Goal: Transaction & Acquisition: Purchase product/service

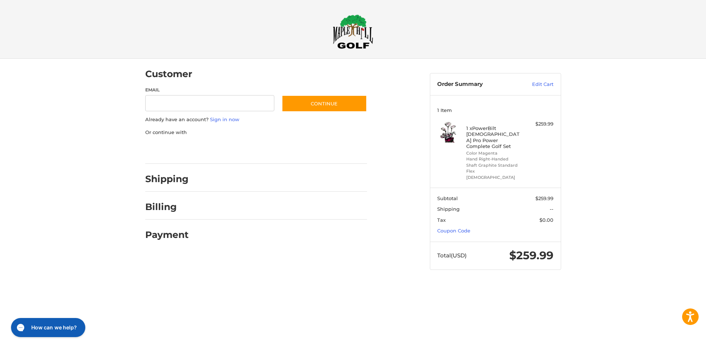
click at [164, 210] on h2 "Billing" at bounding box center [166, 206] width 43 height 11
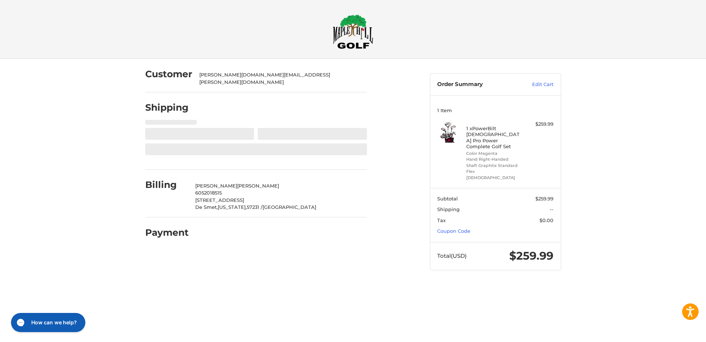
select select "**"
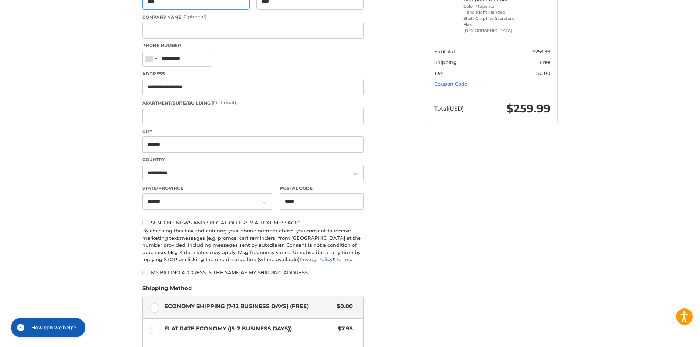
scroll to position [220, 0]
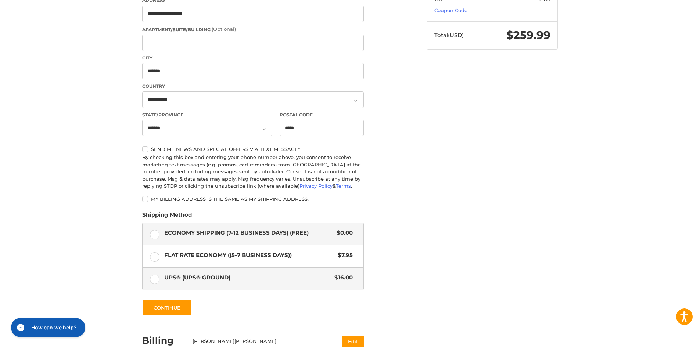
click at [154, 271] on label "UPS® (UPS® Ground) $16.00" at bounding box center [253, 279] width 221 height 22
click at [487, 180] on div "Customer [PERSON_NAME][DOMAIN_NAME][EMAIL_ADDRESS][PERSON_NAME][DOMAIN_NAME] Sh…" at bounding box center [350, 123] width 441 height 570
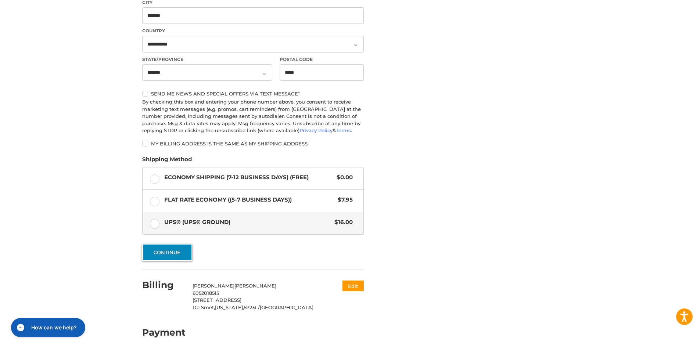
click at [167, 250] on button "Continue" at bounding box center [167, 252] width 50 height 17
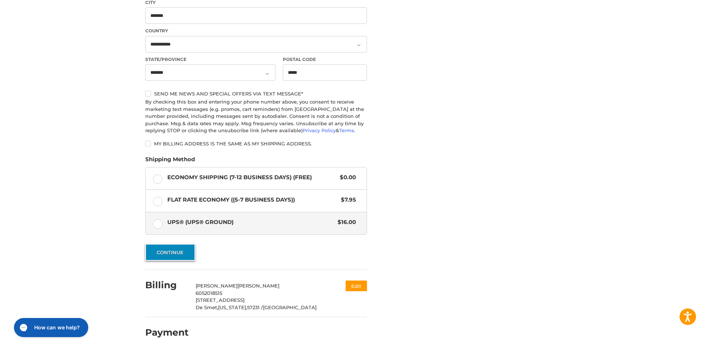
scroll to position [0, 0]
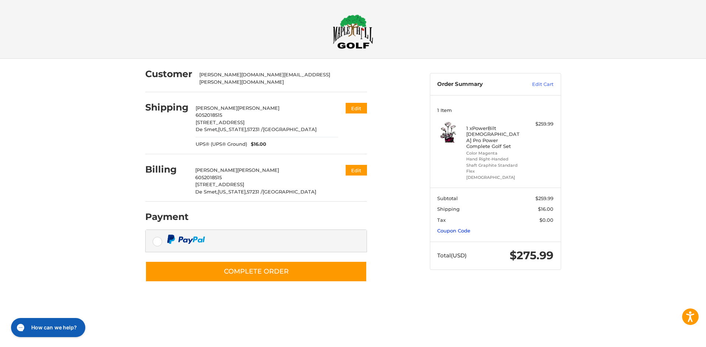
click at [460, 228] on link "Coupon Code" at bounding box center [453, 231] width 33 height 6
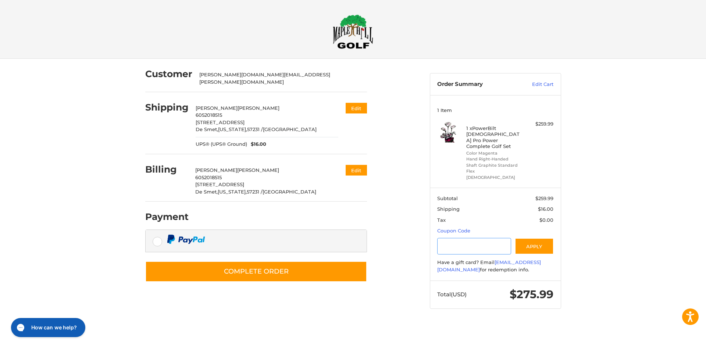
click at [468, 238] on input "Gift Certificate or Coupon Code" at bounding box center [474, 246] width 74 height 17
paste input "**********"
click at [540, 238] on button "Apply" at bounding box center [533, 246] width 39 height 17
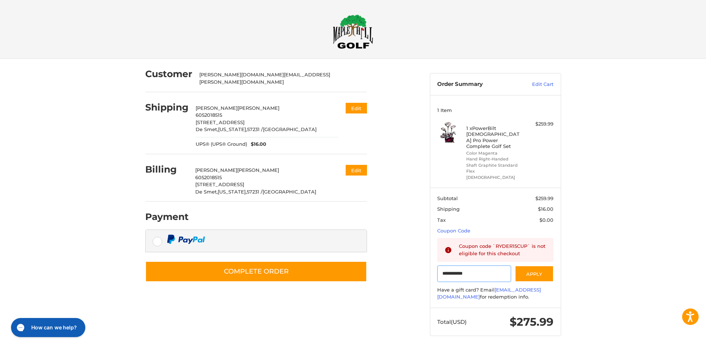
drag, startPoint x: 414, startPoint y: 260, endPoint x: 403, endPoint y: 258, distance: 10.8
click at [403, 259] on div "**********" at bounding box center [352, 205] width 441 height 292
paste input "Gift Certificate or Coupon Code"
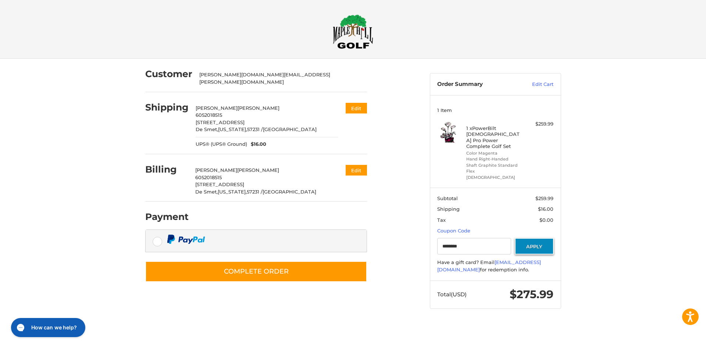
click at [526, 238] on button "Apply" at bounding box center [533, 246] width 39 height 17
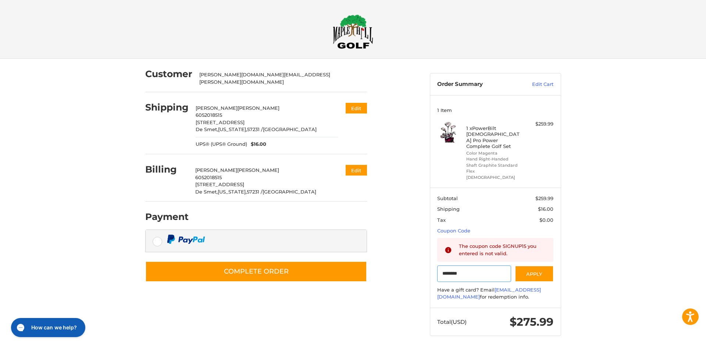
drag, startPoint x: 479, startPoint y: 265, endPoint x: 401, endPoint y: 259, distance: 78.2
click at [401, 259] on div "Customer [PERSON_NAME][DOMAIN_NAME][EMAIL_ADDRESS][PERSON_NAME][DOMAIN_NAME] Sh…" at bounding box center [352, 205] width 441 height 292
paste input "Gift Certificate or Coupon Code"
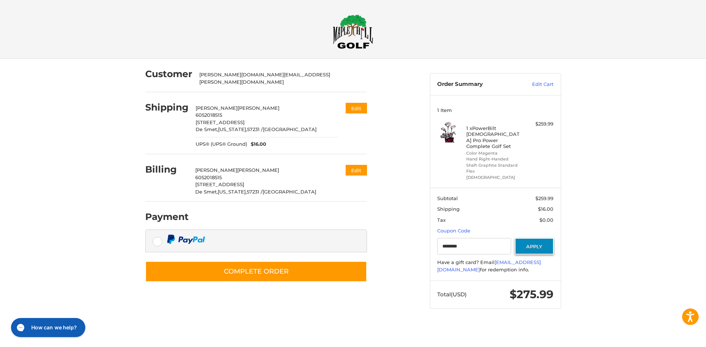
click at [542, 238] on button "Apply" at bounding box center [533, 246] width 39 height 17
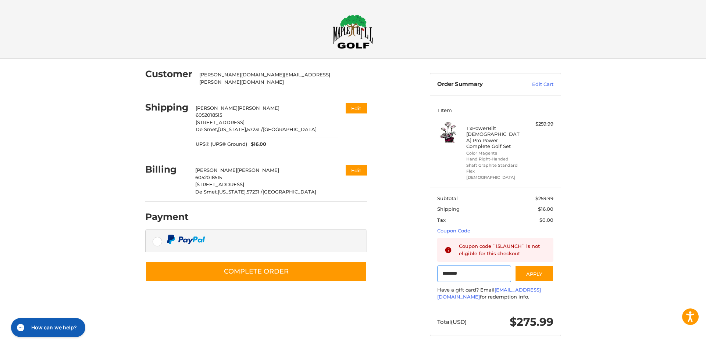
drag, startPoint x: 417, startPoint y: 255, endPoint x: 385, endPoint y: 253, distance: 31.6
click at [385, 253] on div "Customer [PERSON_NAME][DOMAIN_NAME][EMAIL_ADDRESS][PERSON_NAME][DOMAIN_NAME] Sh…" at bounding box center [352, 205] width 441 height 292
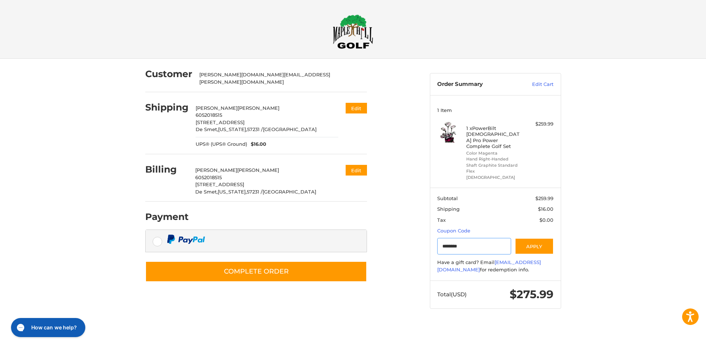
paste input "*"
click at [536, 238] on button "Apply" at bounding box center [533, 246] width 39 height 17
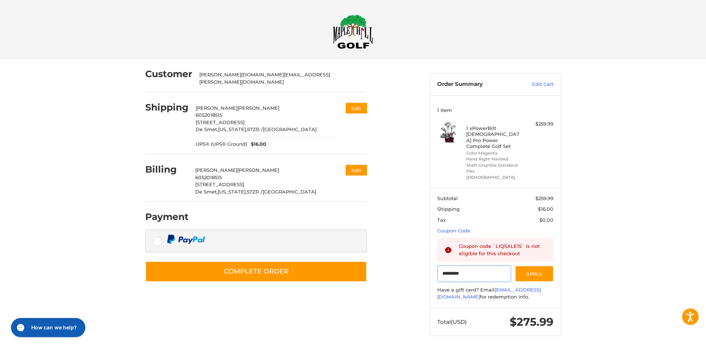
click at [478, 266] on input "*********" at bounding box center [474, 274] width 74 height 17
paste input "*"
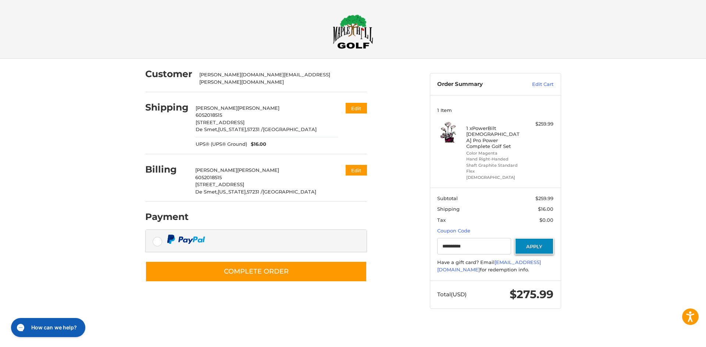
click at [537, 238] on button "Apply" at bounding box center [533, 246] width 39 height 17
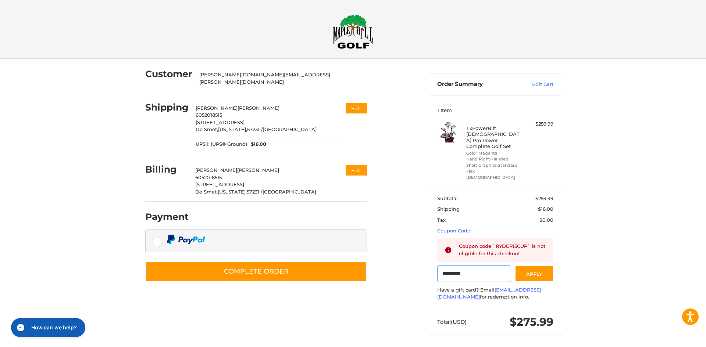
drag, startPoint x: 483, startPoint y: 264, endPoint x: 415, endPoint y: 258, distance: 67.9
click at [415, 258] on div "**********" at bounding box center [352, 205] width 441 height 292
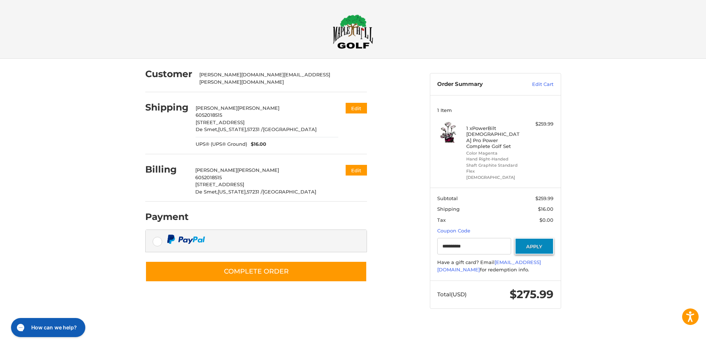
click at [541, 238] on button "Apply" at bounding box center [533, 246] width 39 height 17
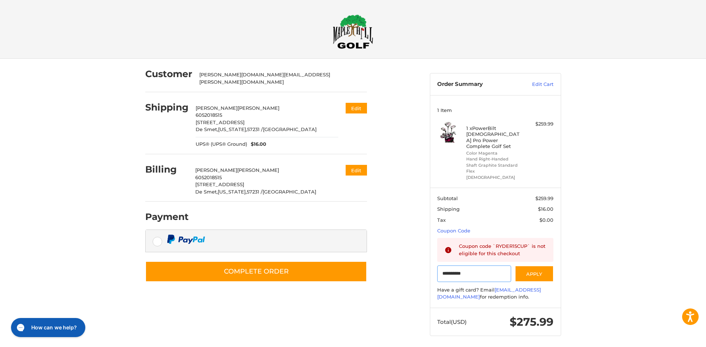
drag, startPoint x: 484, startPoint y: 264, endPoint x: 369, endPoint y: 257, distance: 114.5
click at [369, 257] on div "**********" at bounding box center [352, 205] width 441 height 292
paste input "Gift Certificate or Coupon Code"
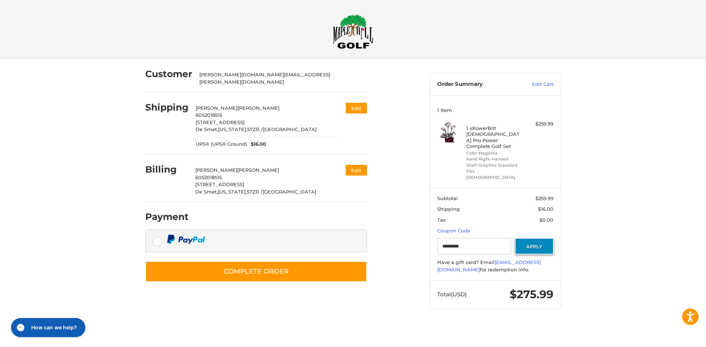
click at [540, 238] on button "Apply" at bounding box center [533, 246] width 39 height 17
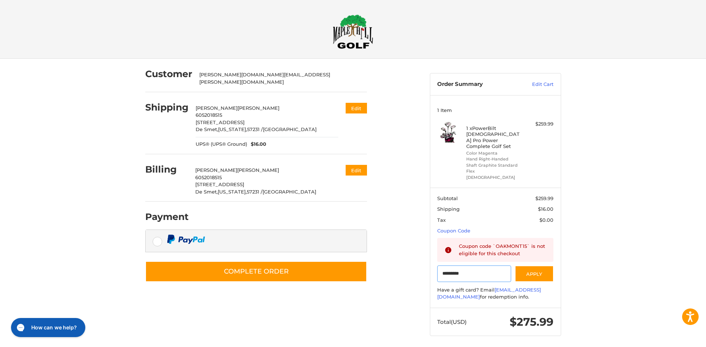
drag, startPoint x: 462, startPoint y: 262, endPoint x: 421, endPoint y: 259, distance: 40.2
click at [421, 259] on div "Customer [PERSON_NAME][DOMAIN_NAME][EMAIL_ADDRESS][PERSON_NAME][DOMAIN_NAME] Sh…" at bounding box center [352, 205] width 441 height 292
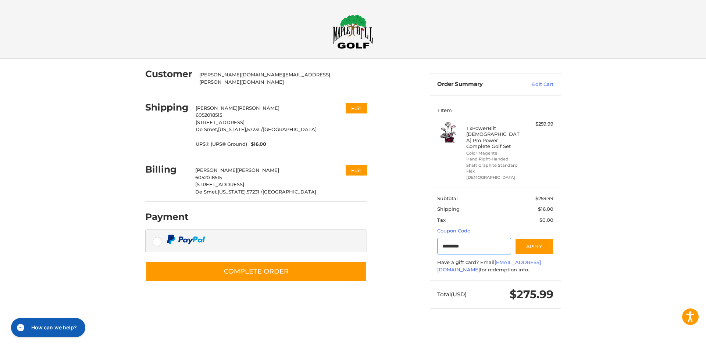
paste input "Gift Certificate or Coupon Code"
click at [534, 238] on button "Apply" at bounding box center [533, 246] width 39 height 17
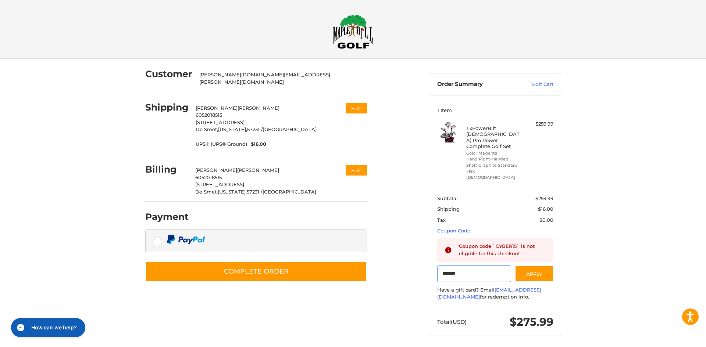
drag, startPoint x: 453, startPoint y: 261, endPoint x: 401, endPoint y: 259, distance: 52.6
click at [401, 259] on div "Customer [PERSON_NAME][DOMAIN_NAME][EMAIL_ADDRESS][PERSON_NAME][DOMAIN_NAME] Sh…" at bounding box center [352, 205] width 441 height 292
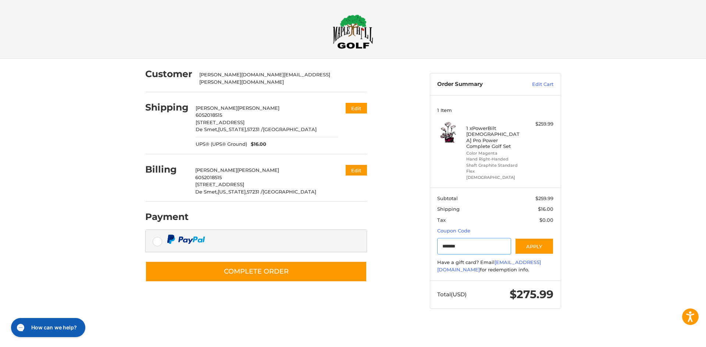
paste input "**"
click at [534, 238] on button "Apply" at bounding box center [533, 246] width 39 height 17
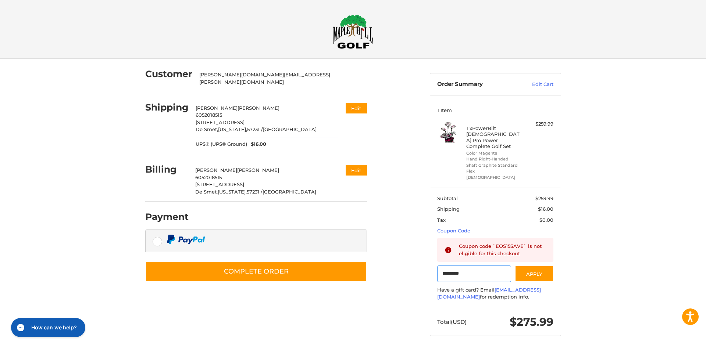
drag, startPoint x: 476, startPoint y: 259, endPoint x: 397, endPoint y: 251, distance: 79.4
click at [397, 251] on div "Customer [PERSON_NAME][DOMAIN_NAME][EMAIL_ADDRESS][PERSON_NAME][DOMAIN_NAME] Sh…" at bounding box center [352, 205] width 441 height 292
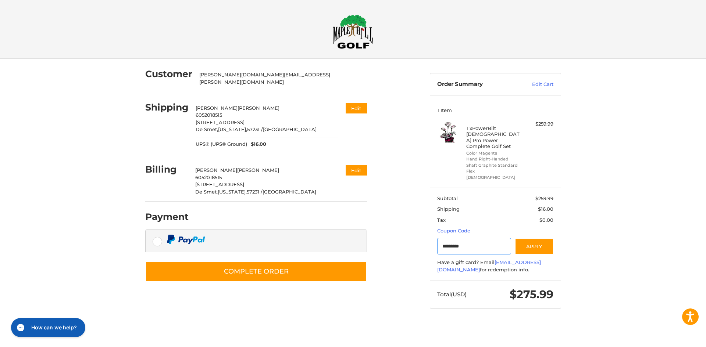
paste input "Gift Certificate or Coupon Code"
click at [531, 238] on button "Apply" at bounding box center [533, 246] width 39 height 17
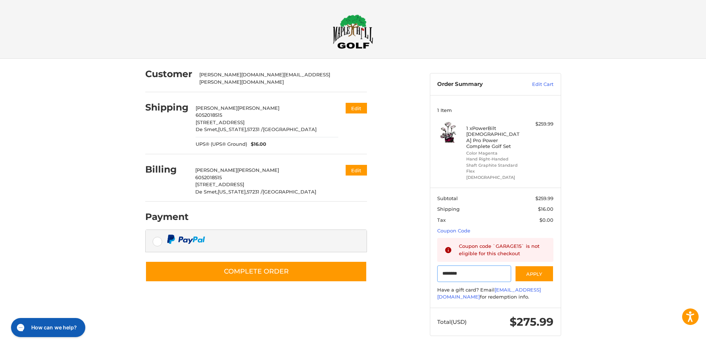
drag, startPoint x: 479, startPoint y: 263, endPoint x: 410, endPoint y: 257, distance: 69.7
click at [410, 257] on div "Customer [PERSON_NAME][DOMAIN_NAME][EMAIL_ADDRESS][PERSON_NAME][DOMAIN_NAME] Sh…" at bounding box center [352, 205] width 441 height 292
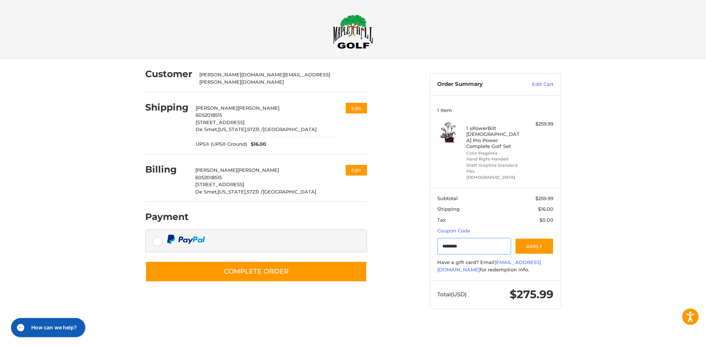
paste input "Gift Certificate or Coupon Code"
click at [536, 238] on button "Apply" at bounding box center [533, 246] width 39 height 17
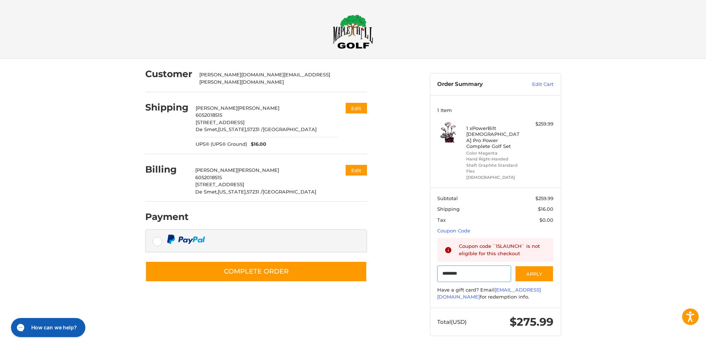
drag, startPoint x: 485, startPoint y: 263, endPoint x: 359, endPoint y: 254, distance: 126.0
click at [359, 254] on div "Customer [PERSON_NAME][DOMAIN_NAME][EMAIL_ADDRESS][PERSON_NAME][DOMAIN_NAME] Sh…" at bounding box center [352, 205] width 441 height 292
paste input "*"
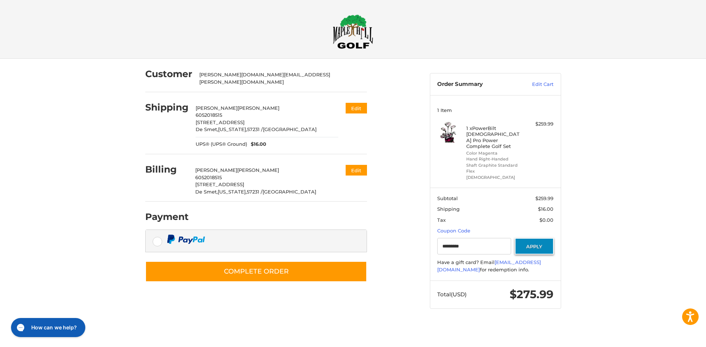
click at [541, 238] on button "Apply" at bounding box center [533, 246] width 39 height 17
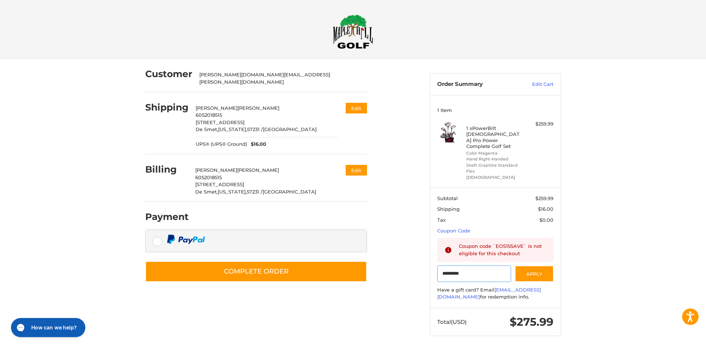
drag, startPoint x: 477, startPoint y: 259, endPoint x: 416, endPoint y: 257, distance: 60.7
click at [416, 257] on div "Customer [PERSON_NAME][DOMAIN_NAME][EMAIL_ADDRESS][PERSON_NAME][DOMAIN_NAME] Sh…" at bounding box center [352, 205] width 441 height 292
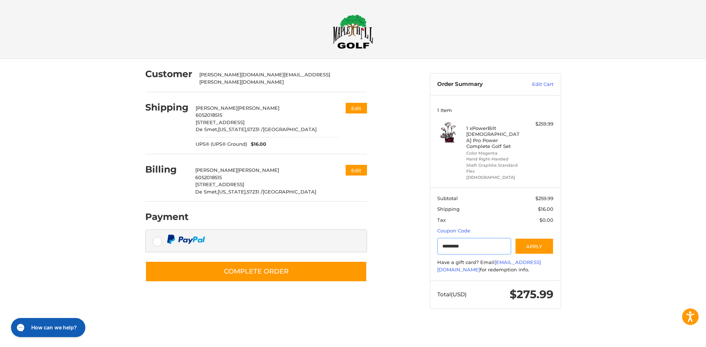
paste input "Gift Certificate or Coupon Code"
type input "********"
click at [535, 238] on button "Apply" at bounding box center [533, 246] width 39 height 17
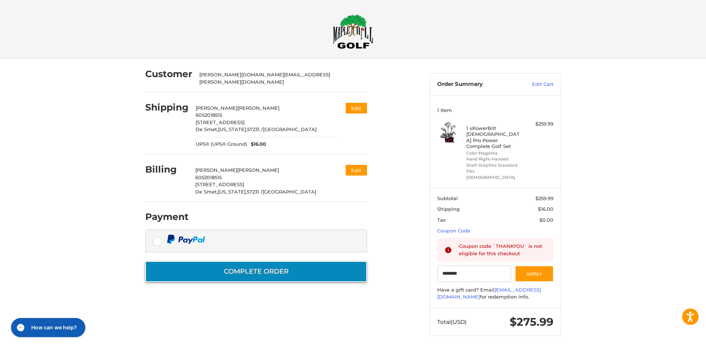
click at [250, 264] on button "Complete order" at bounding box center [256, 271] width 222 height 21
